Goal: Task Accomplishment & Management: Complete application form

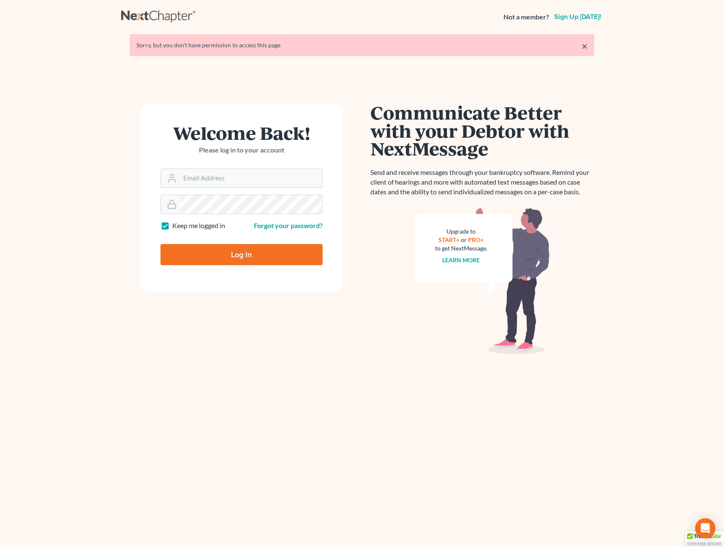
type input "[PERSON_NAME][EMAIL_ADDRESS][DOMAIN_NAME]"
click at [218, 254] on input "Log In" at bounding box center [241, 254] width 162 height 21
type input "Thinking..."
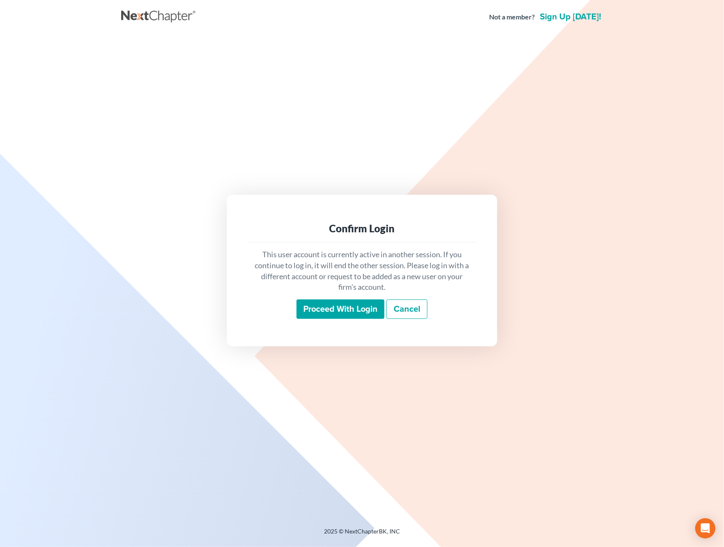
click at [324, 311] on input "Proceed with login" at bounding box center [340, 308] width 88 height 19
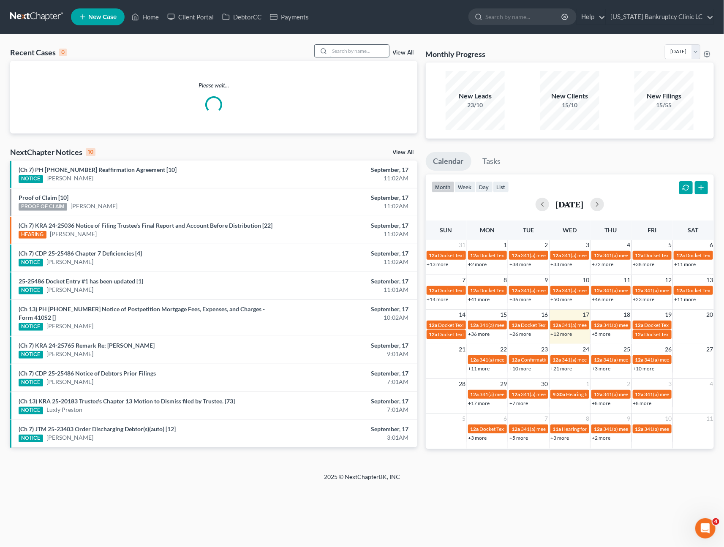
click at [357, 47] on input "search" at bounding box center [359, 51] width 59 height 12
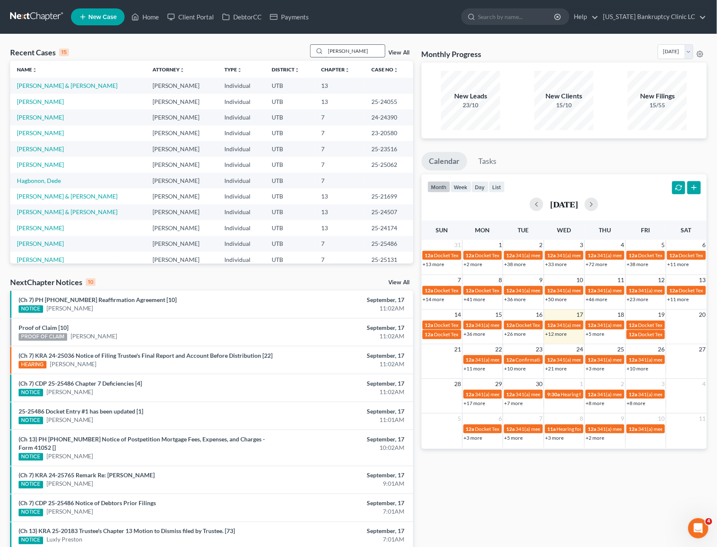
type input "jared"
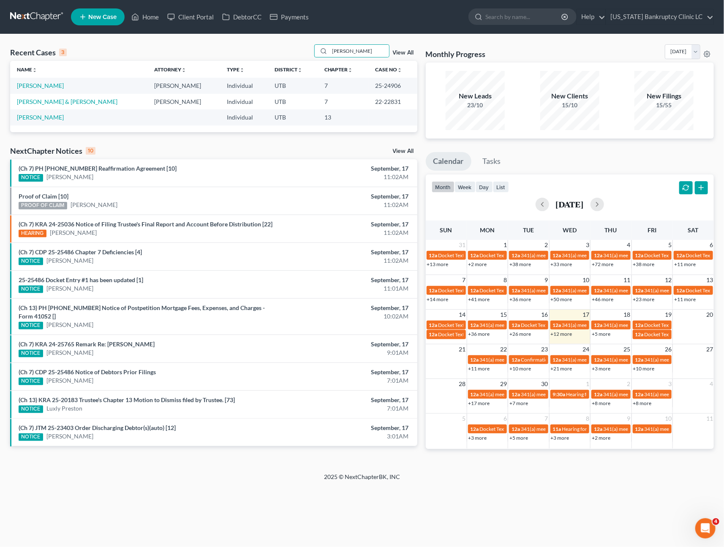
drag, startPoint x: 49, startPoint y: 87, endPoint x: 46, endPoint y: 91, distance: 5.5
click at [49, 87] on td "Hafen, Jared" at bounding box center [78, 86] width 137 height 16
click at [36, 83] on link "Hafen, Jared" at bounding box center [40, 85] width 47 height 7
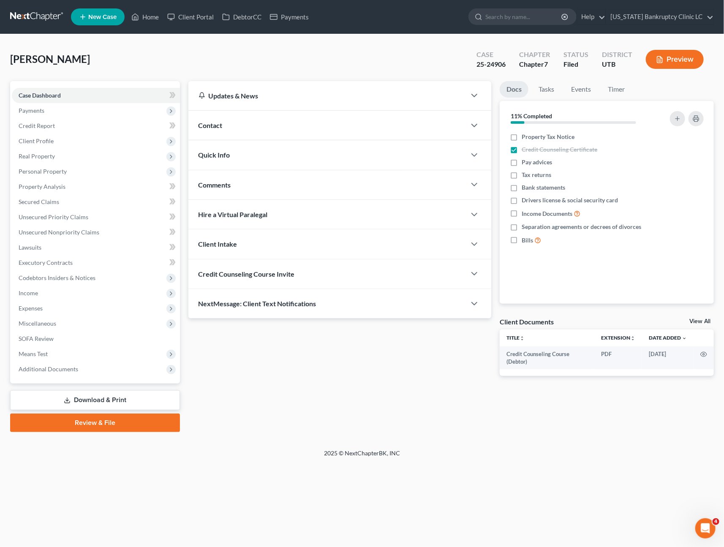
drag, startPoint x: 50, startPoint y: 172, endPoint x: 53, endPoint y: 178, distance: 7.2
click at [51, 172] on span "Personal Property" at bounding box center [43, 171] width 48 height 7
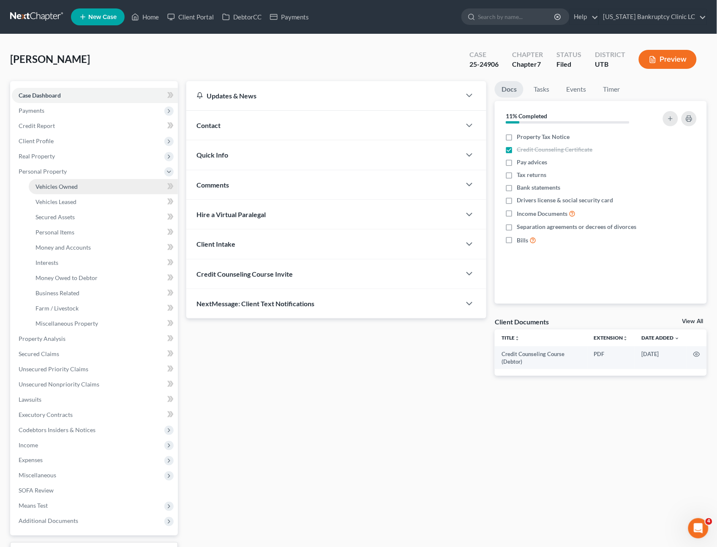
click at [56, 183] on span "Vehicles Owned" at bounding box center [56, 186] width 42 height 7
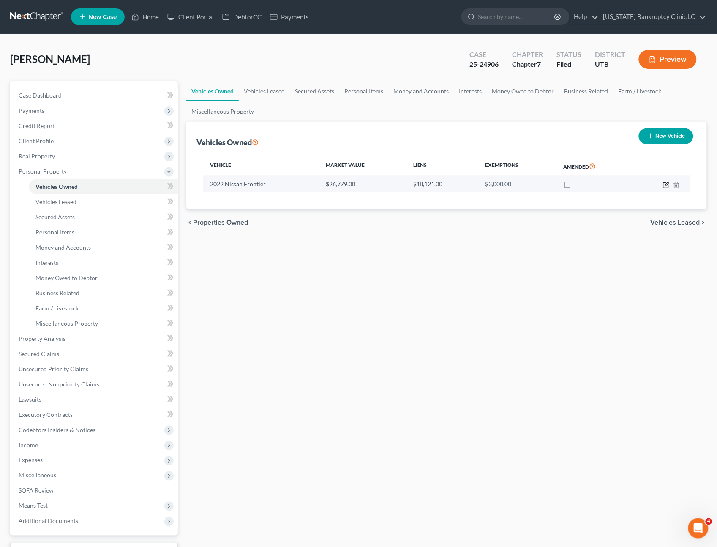
click at [666, 186] on icon "button" at bounding box center [666, 185] width 7 height 7
select select "0"
select select "4"
select select "0"
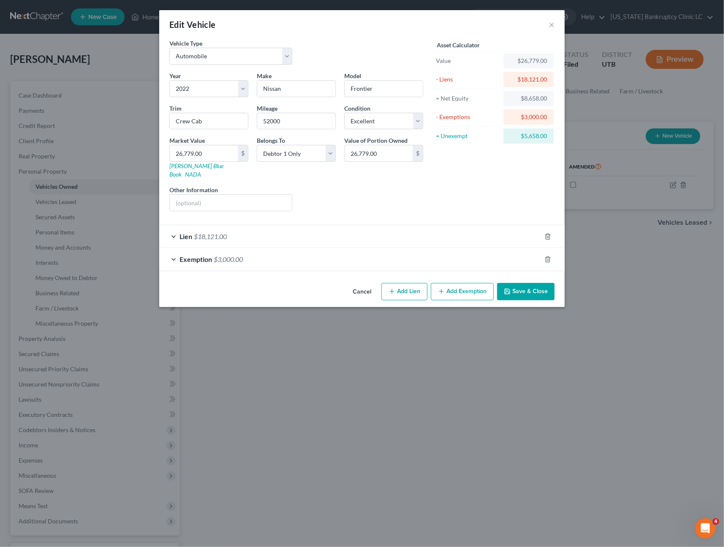
click at [305, 229] on div "Lien $18,121.00" at bounding box center [350, 236] width 382 height 22
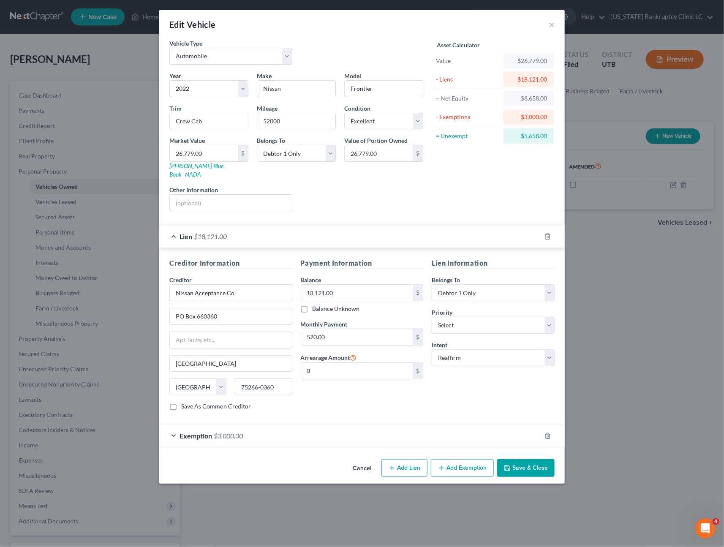
click at [305, 229] on div "Lien $18,121.00" at bounding box center [350, 236] width 382 height 22
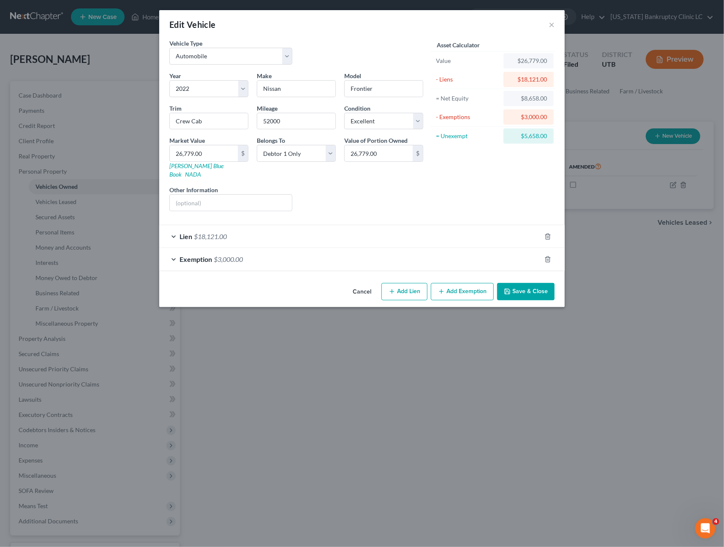
drag, startPoint x: 289, startPoint y: 231, endPoint x: 275, endPoint y: 218, distance: 18.8
click at [289, 231] on div "Lien $18,121.00" at bounding box center [350, 236] width 382 height 22
